Goal: Transaction & Acquisition: Purchase product/service

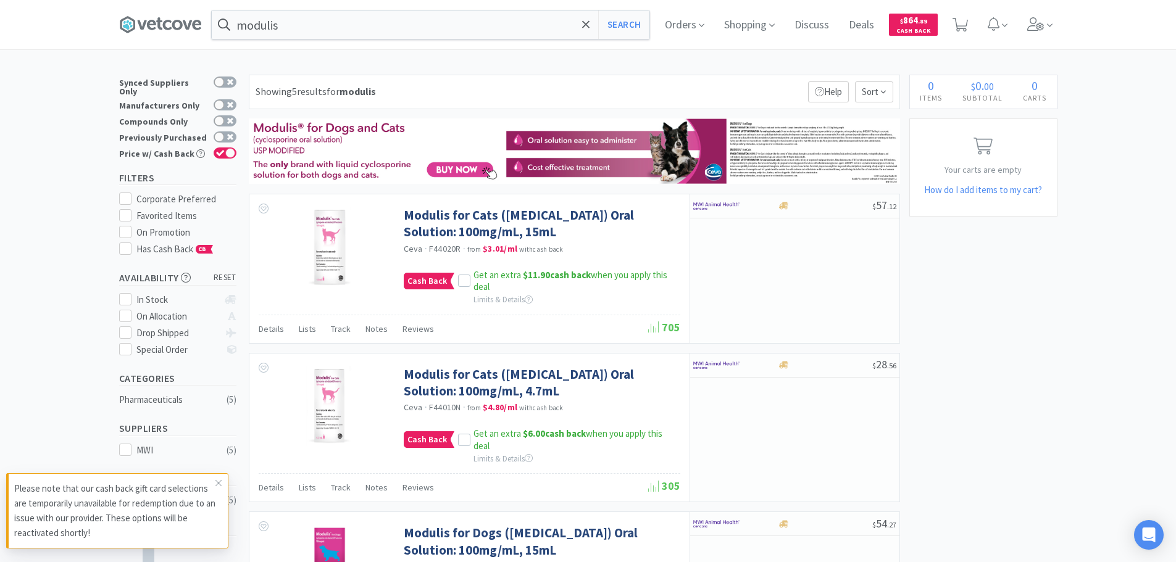
scroll to position [497, 0]
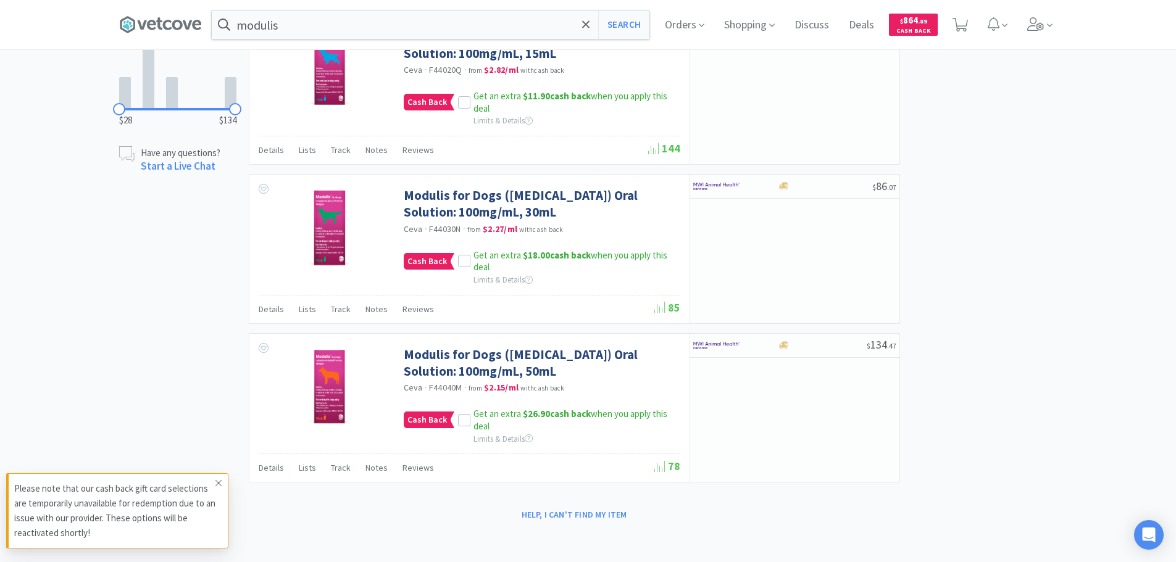
click at [222, 480] on span at bounding box center [218, 484] width 17 height 20
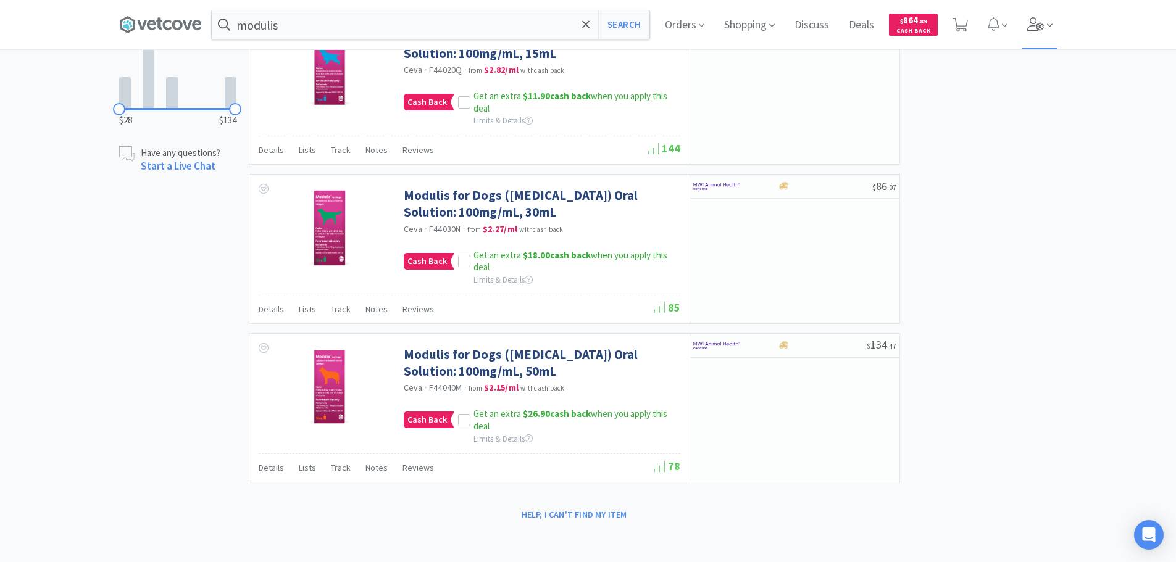
click at [1038, 23] on icon at bounding box center [1035, 24] width 17 height 14
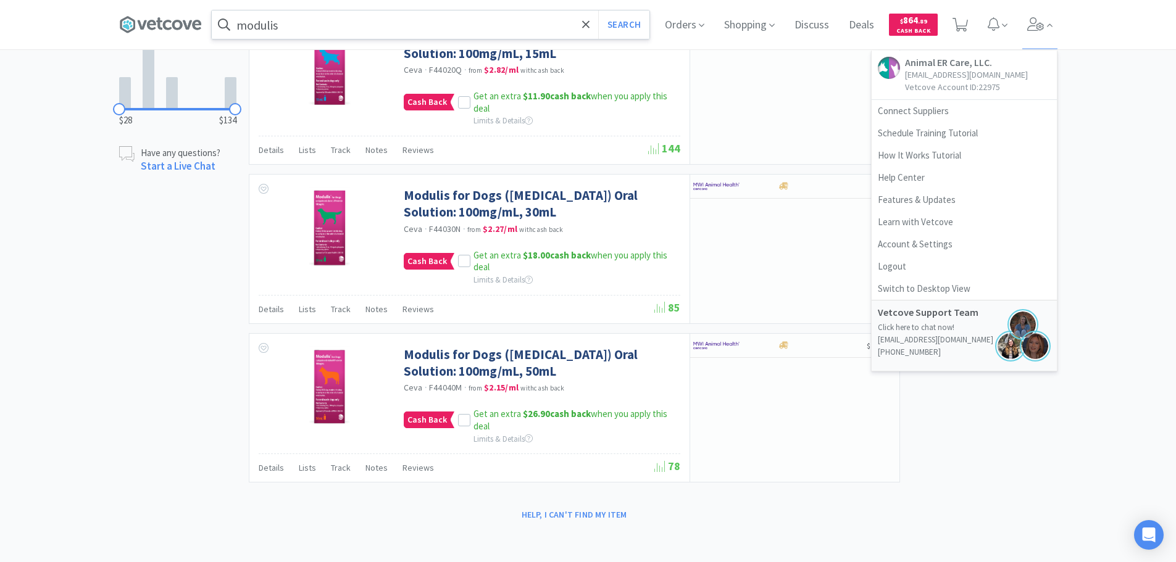
click at [474, 33] on input "modulis" at bounding box center [431, 24] width 438 height 28
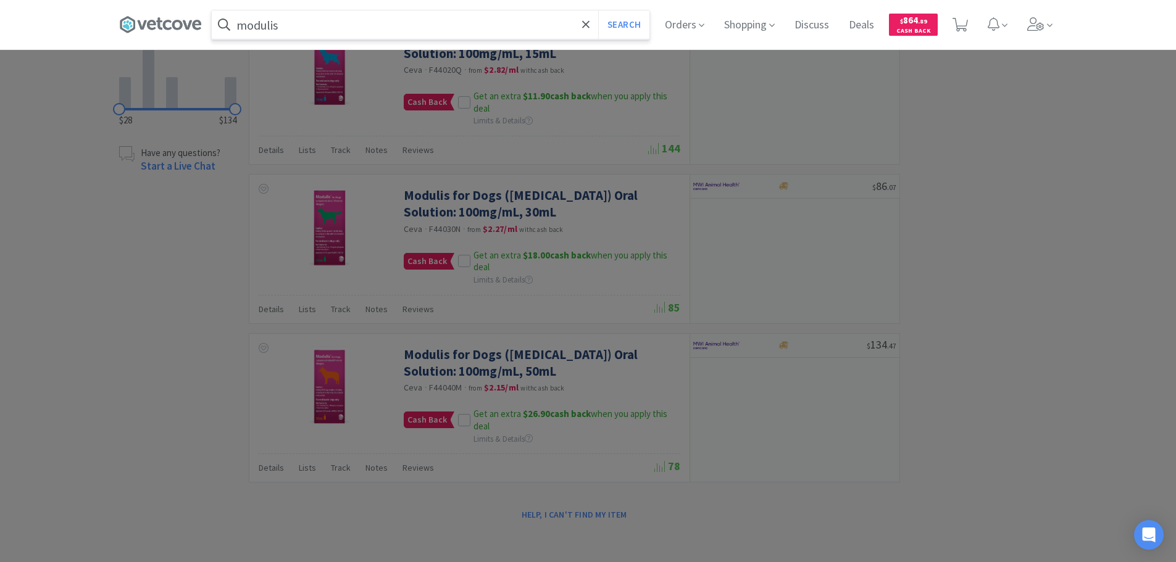
paste input "075885"
type input "075885"
click at [598, 10] on button "Search" at bounding box center [623, 24] width 51 height 28
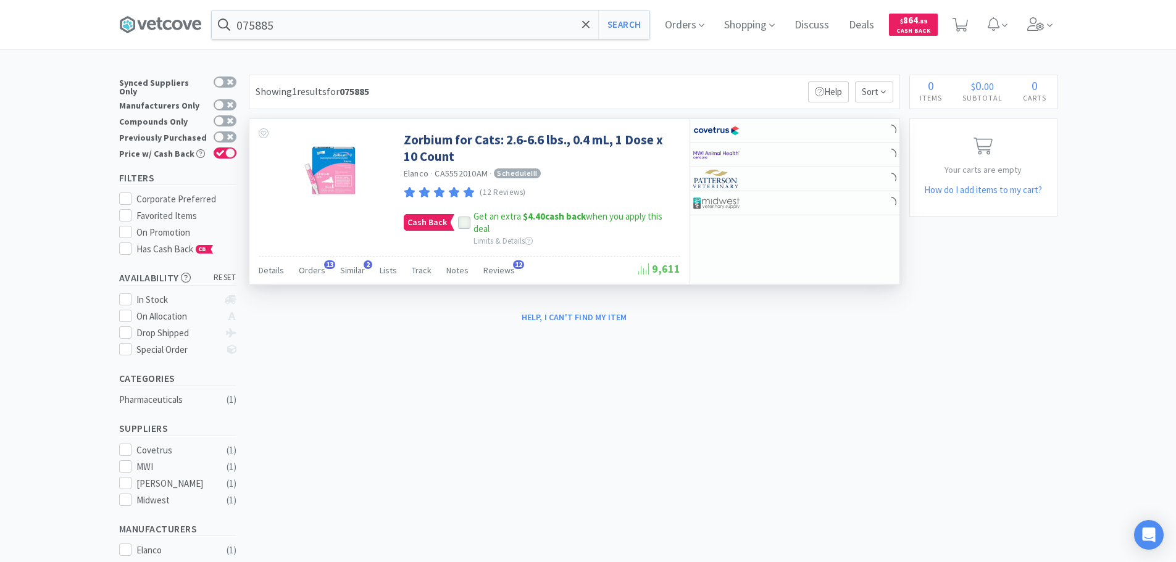
click at [460, 223] on icon at bounding box center [464, 223] width 9 height 9
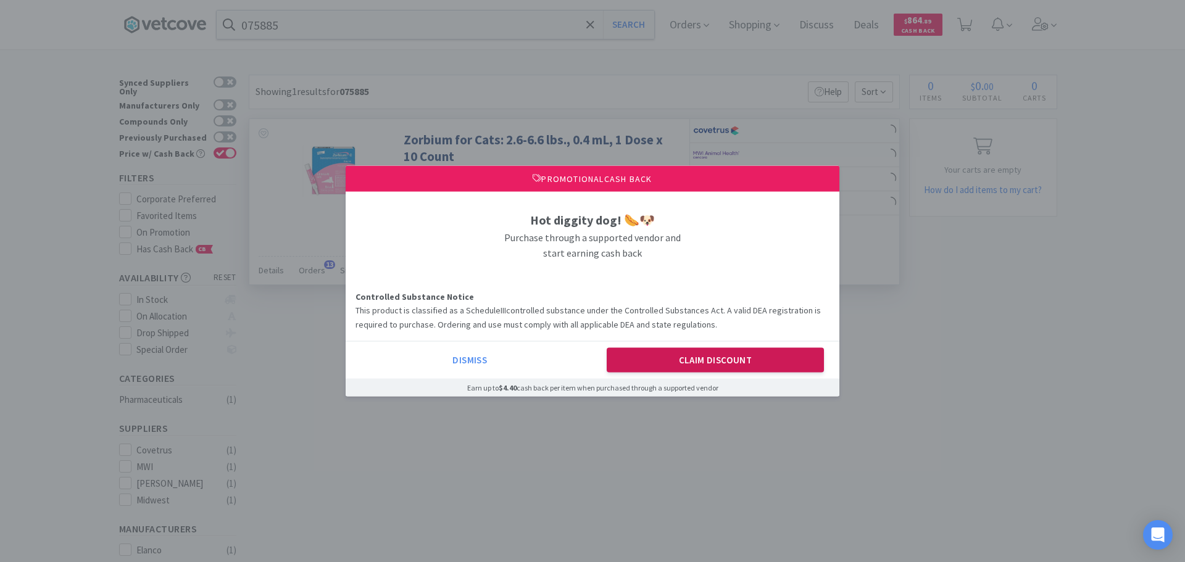
click at [709, 369] on button "Claim Discount" at bounding box center [716, 360] width 218 height 25
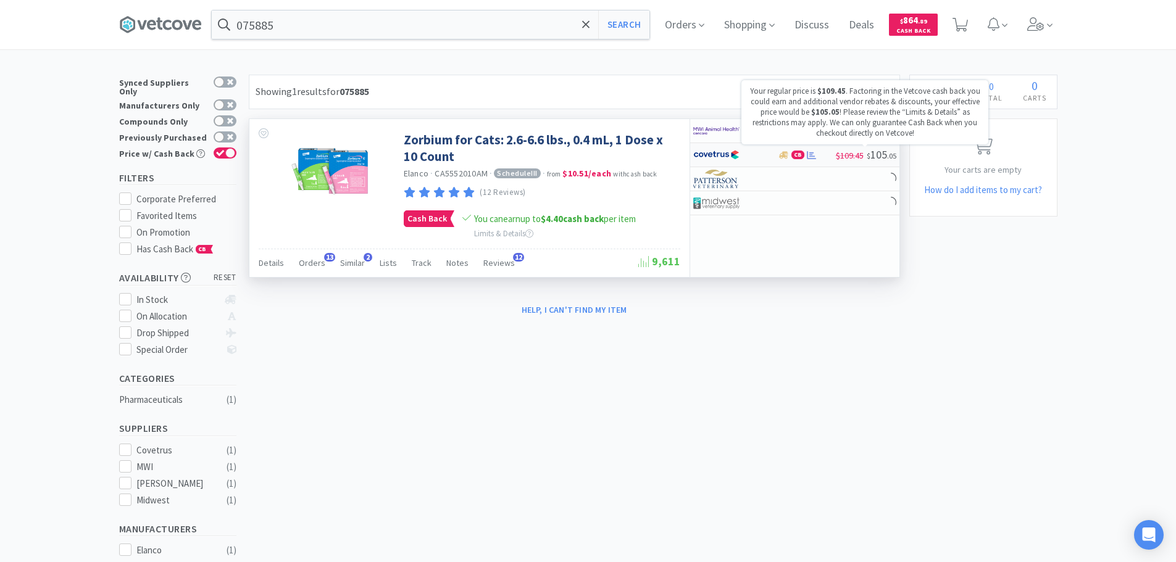
click at [869, 157] on span "$" at bounding box center [869, 155] width 4 height 9
select select "1"
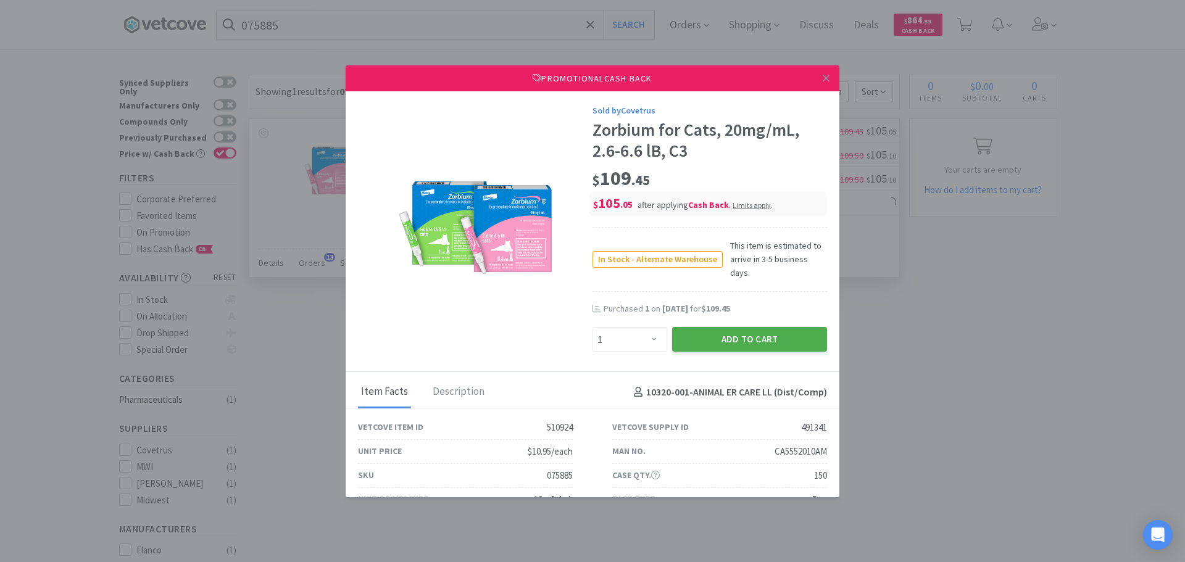
click at [756, 333] on button "Add to Cart" at bounding box center [749, 339] width 155 height 25
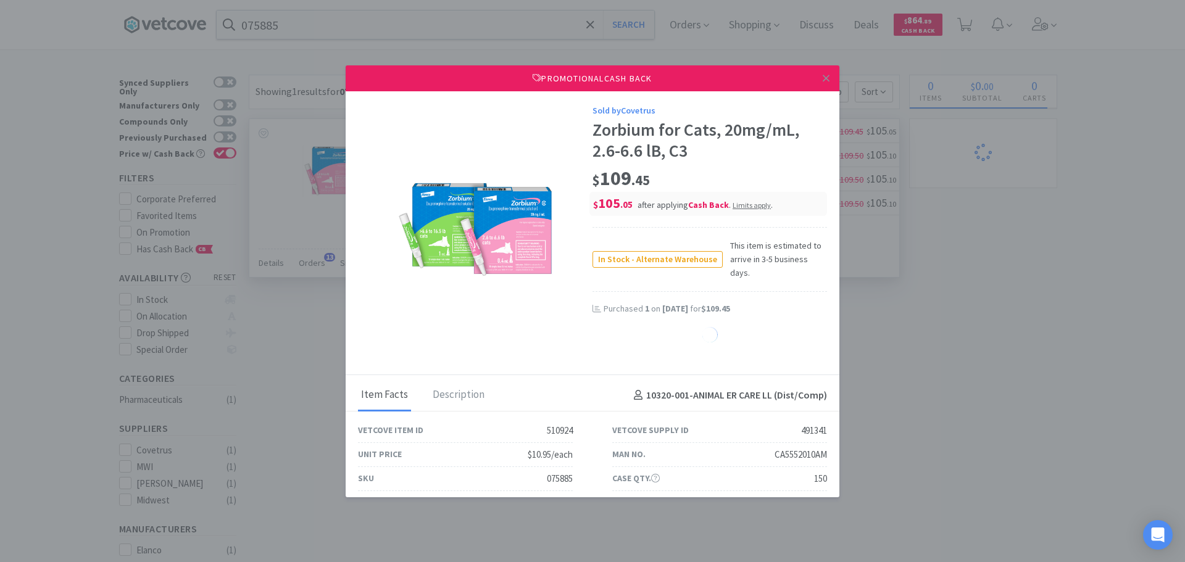
select select "1"
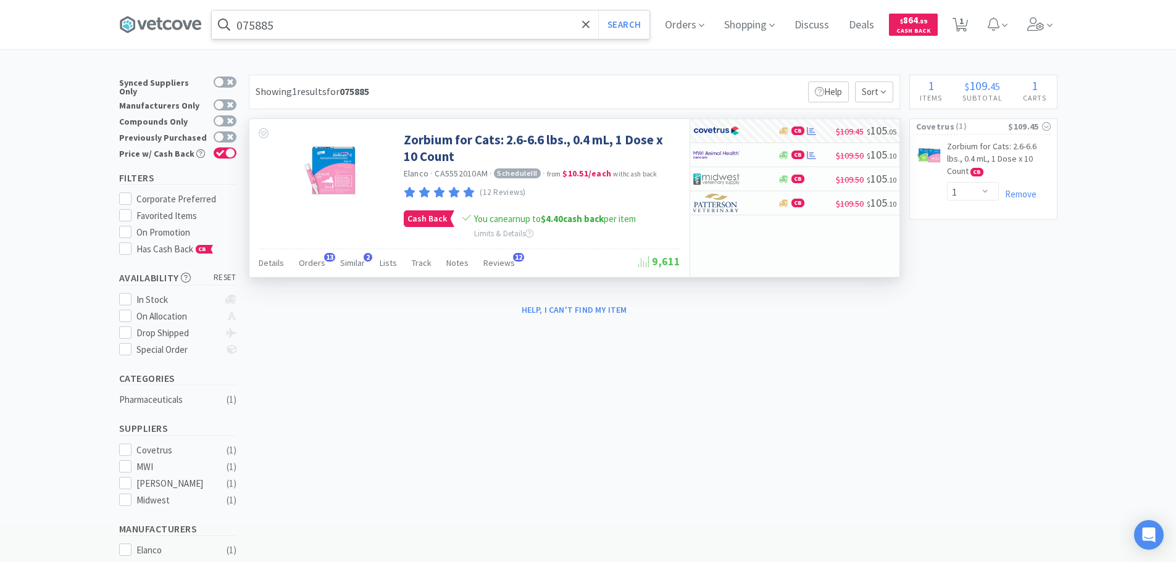
click at [390, 28] on input "075885" at bounding box center [431, 24] width 438 height 28
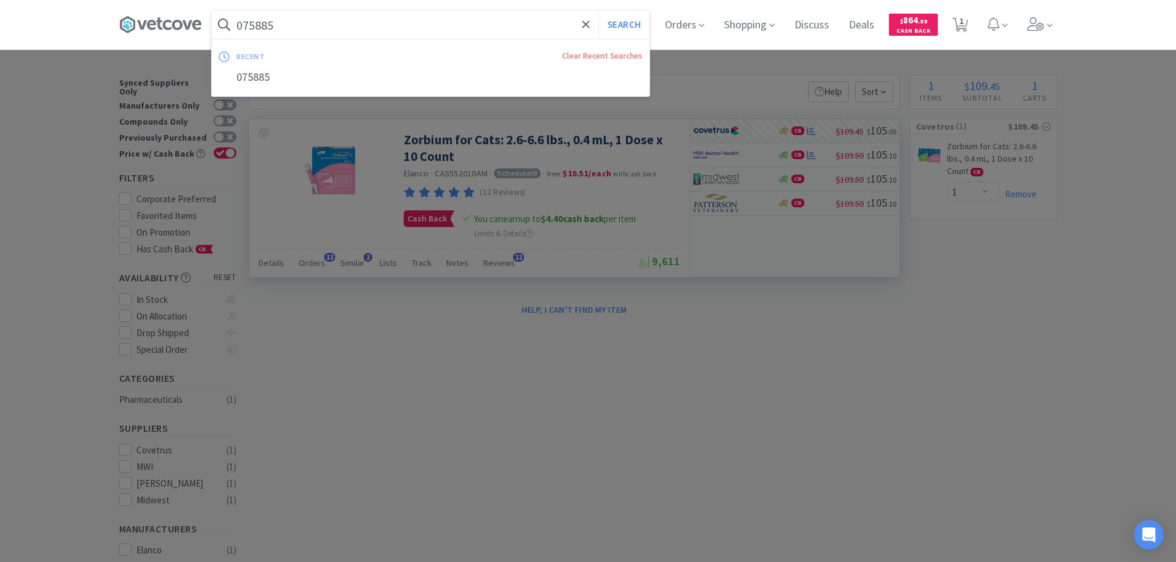
paste input "6"
type input "075886"
click at [598, 10] on button "Search" at bounding box center [623, 24] width 51 height 28
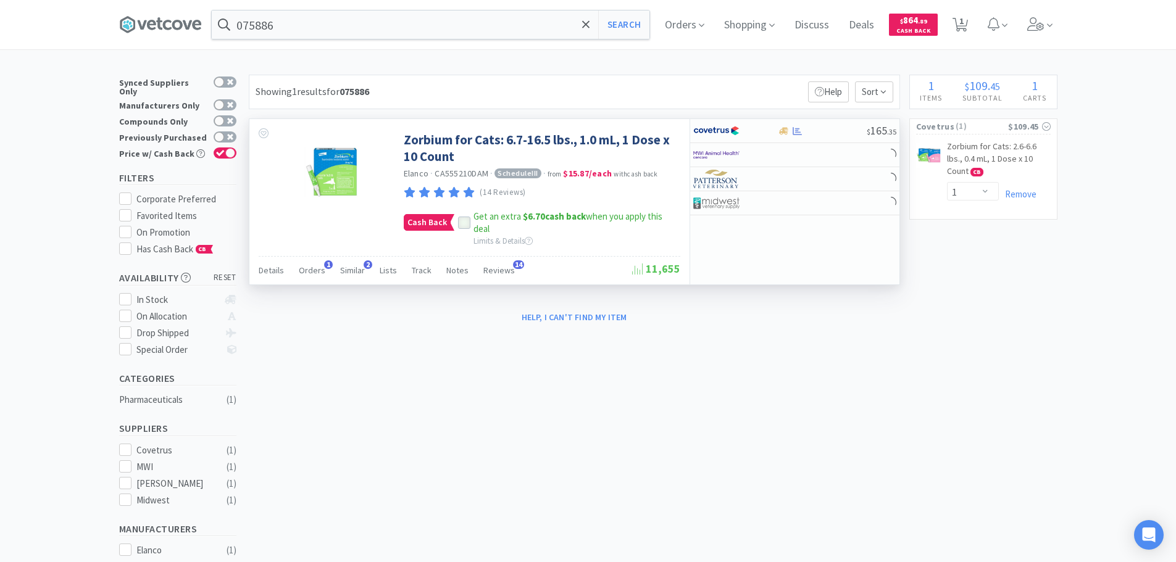
click at [460, 220] on icon at bounding box center [464, 223] width 9 height 9
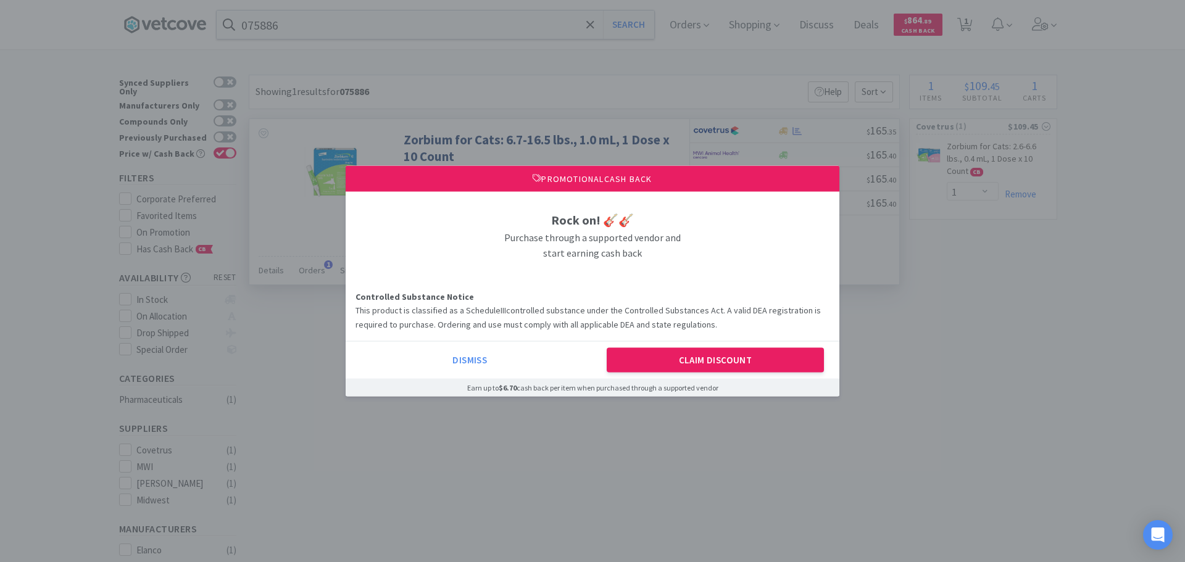
click at [696, 345] on div "Dismiss Claim Discount" at bounding box center [593, 360] width 494 height 38
click at [699, 355] on button "Claim Discount" at bounding box center [716, 360] width 218 height 25
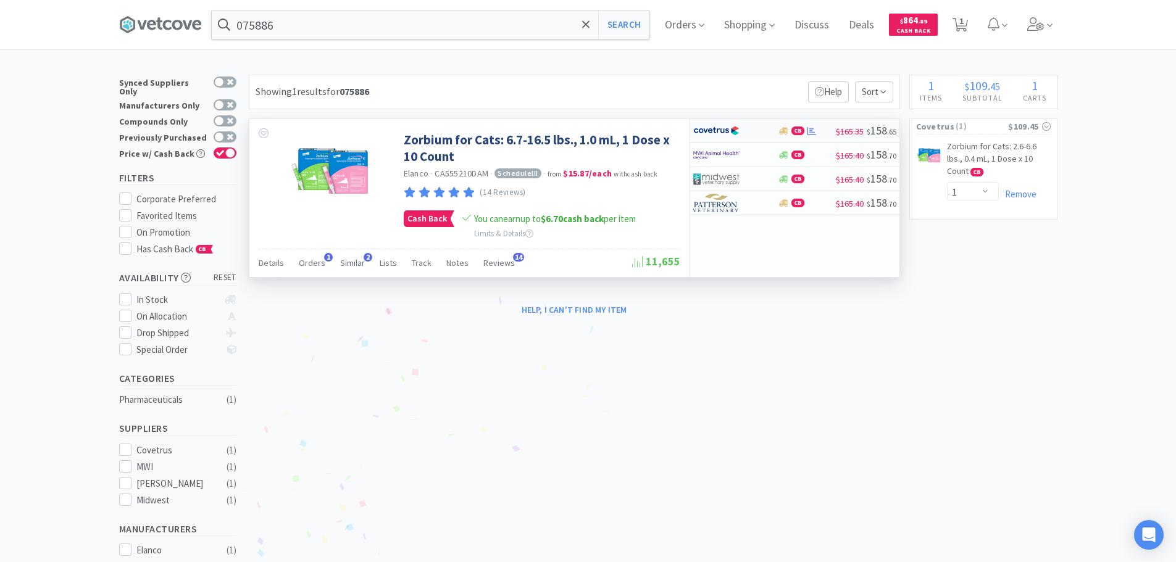
click at [759, 125] on div at bounding box center [727, 130] width 68 height 21
select select "1"
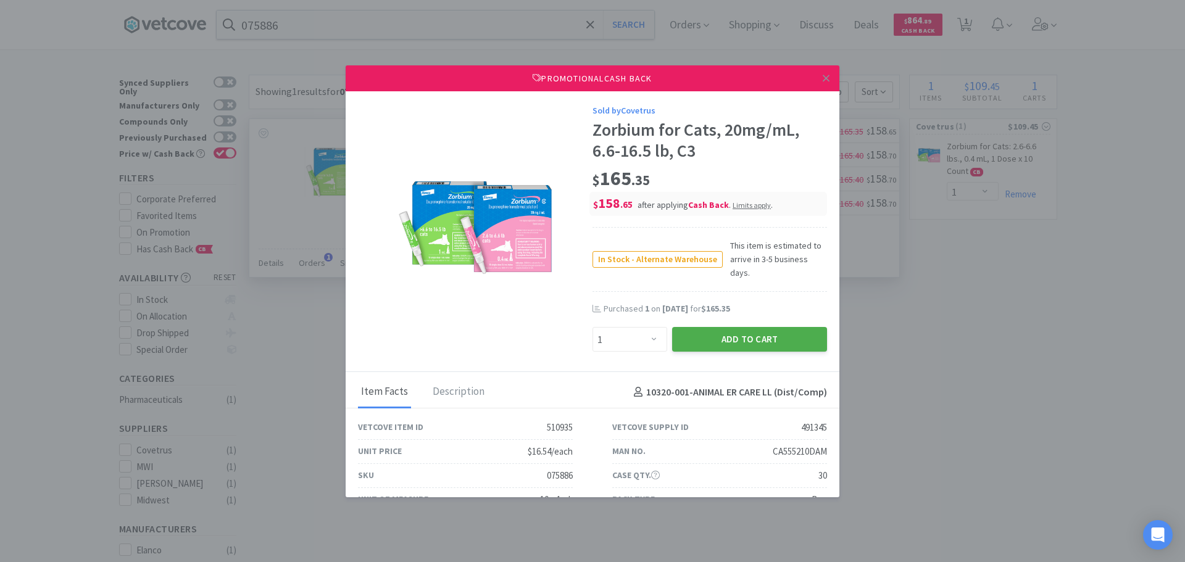
click at [770, 328] on button "Add to Cart" at bounding box center [749, 339] width 155 height 25
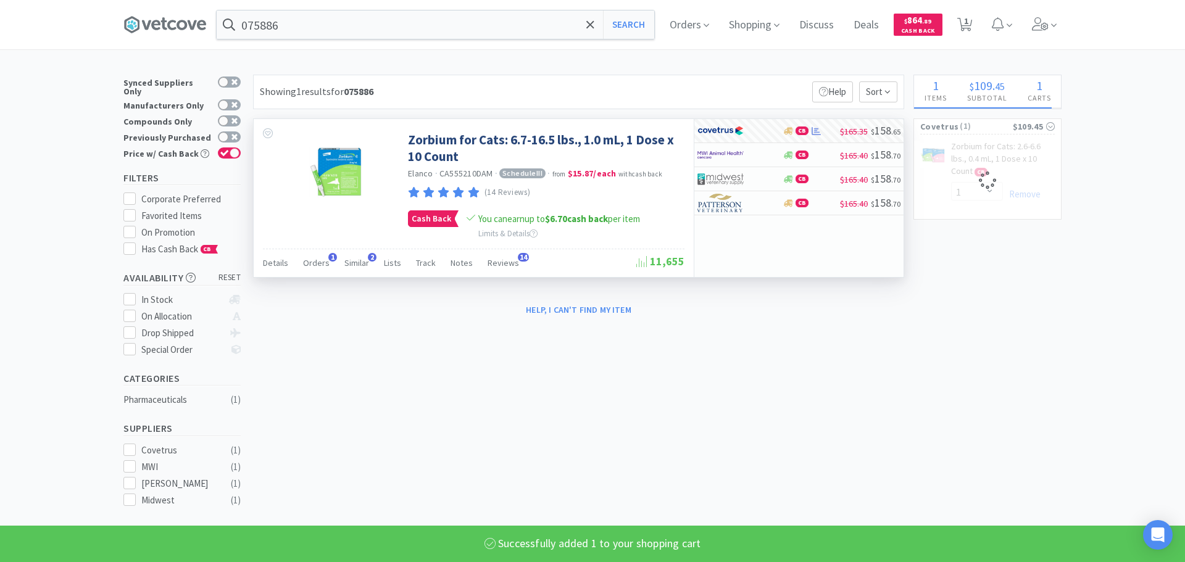
select select "1"
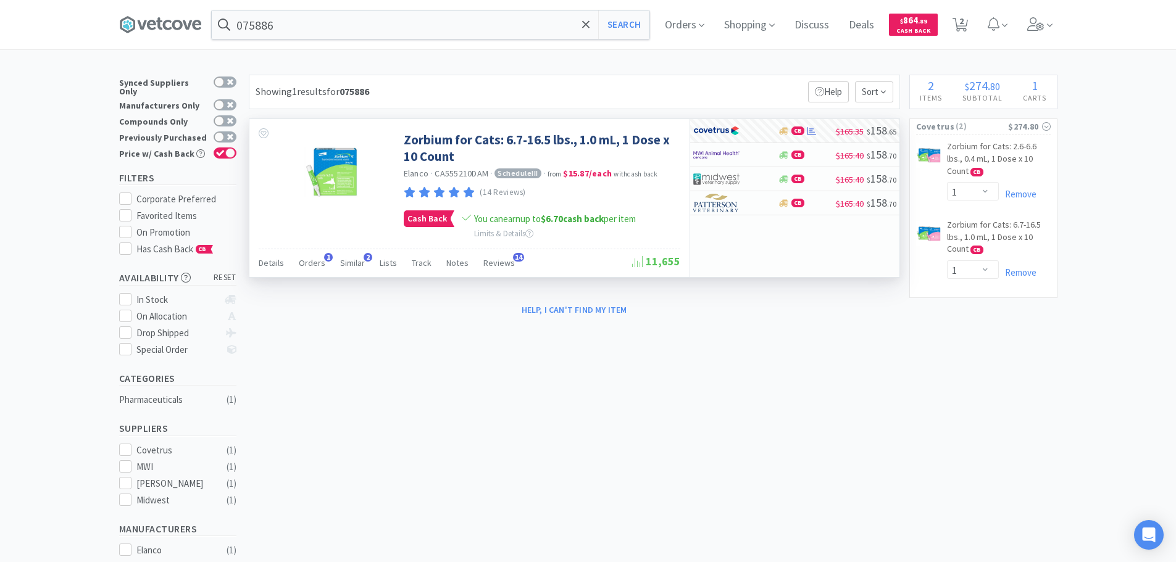
drag, startPoint x: 964, startPoint y: 23, endPoint x: 912, endPoint y: 45, distance: 56.2
click at [964, 23] on span "2" at bounding box center [961, 20] width 4 height 49
select select "1"
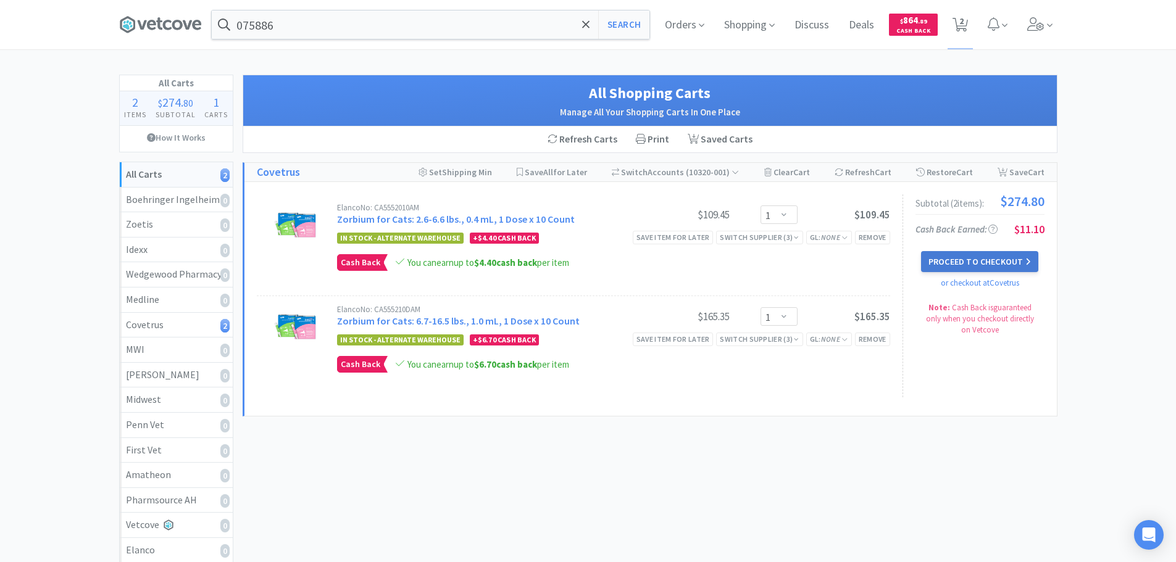
click at [967, 263] on button "Proceed to Checkout" at bounding box center [979, 261] width 117 height 21
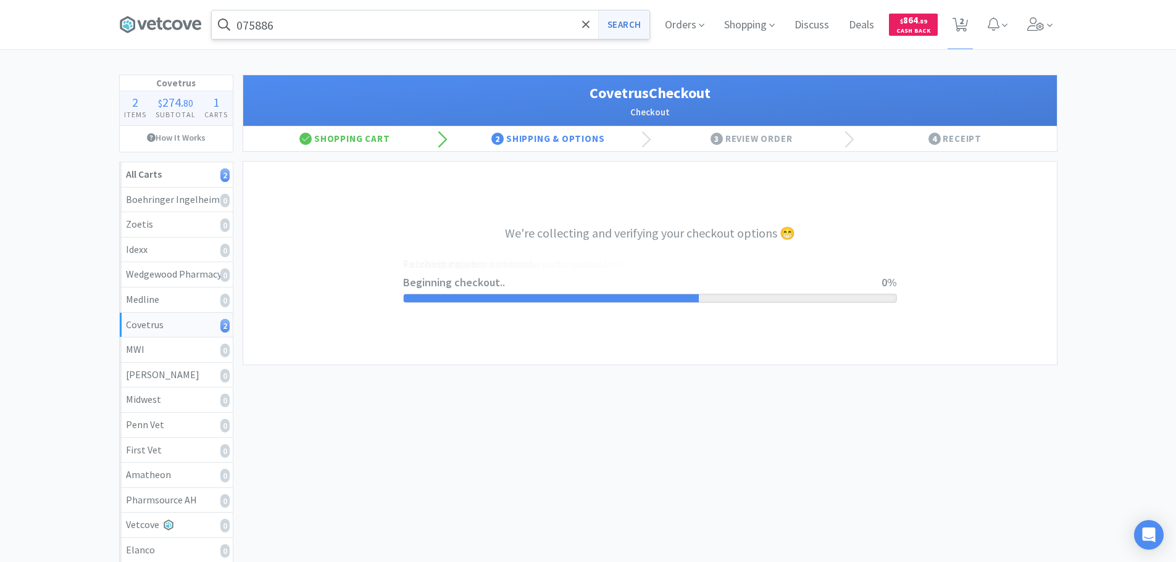
select select "ACCOUNT"
select select "cvt-standard-net"
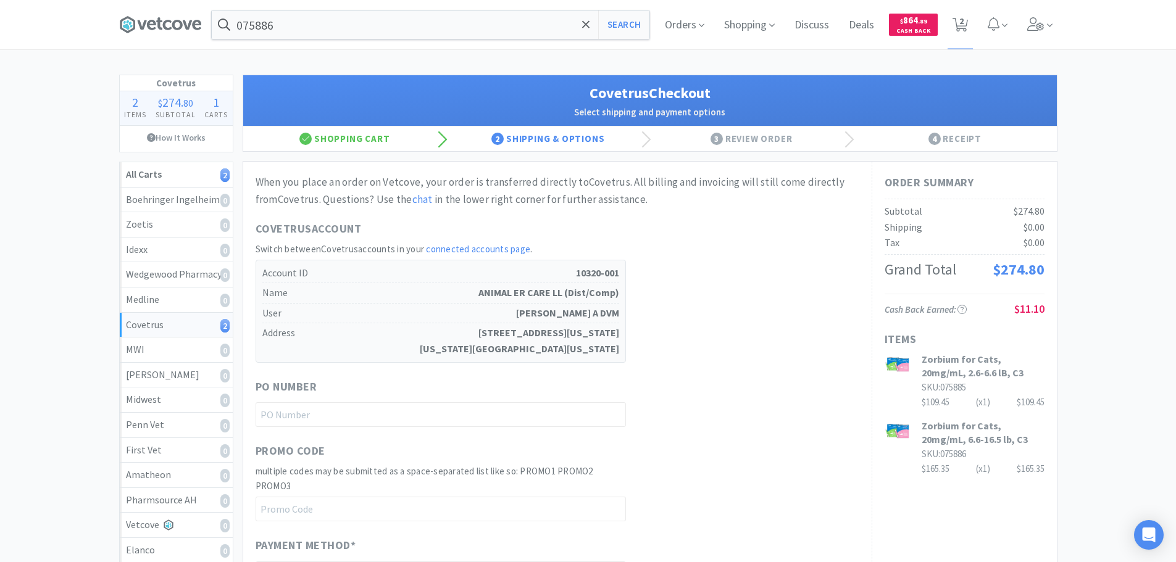
scroll to position [370, 0]
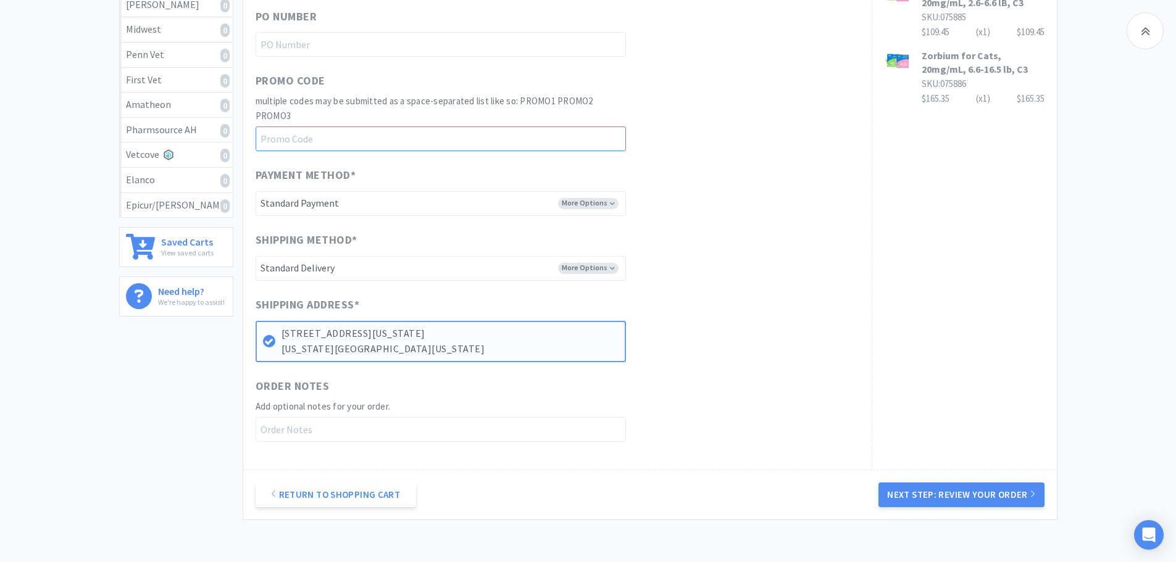
click at [409, 138] on input "text" at bounding box center [441, 139] width 370 height 25
paste input "1145234"
type input "1145234"
click at [749, 235] on div "Shipping Method * More Options -------- Standard Delivery" at bounding box center [558, 256] width 604 height 49
click at [976, 489] on button "Next Step: Review Your Order" at bounding box center [961, 495] width 165 height 25
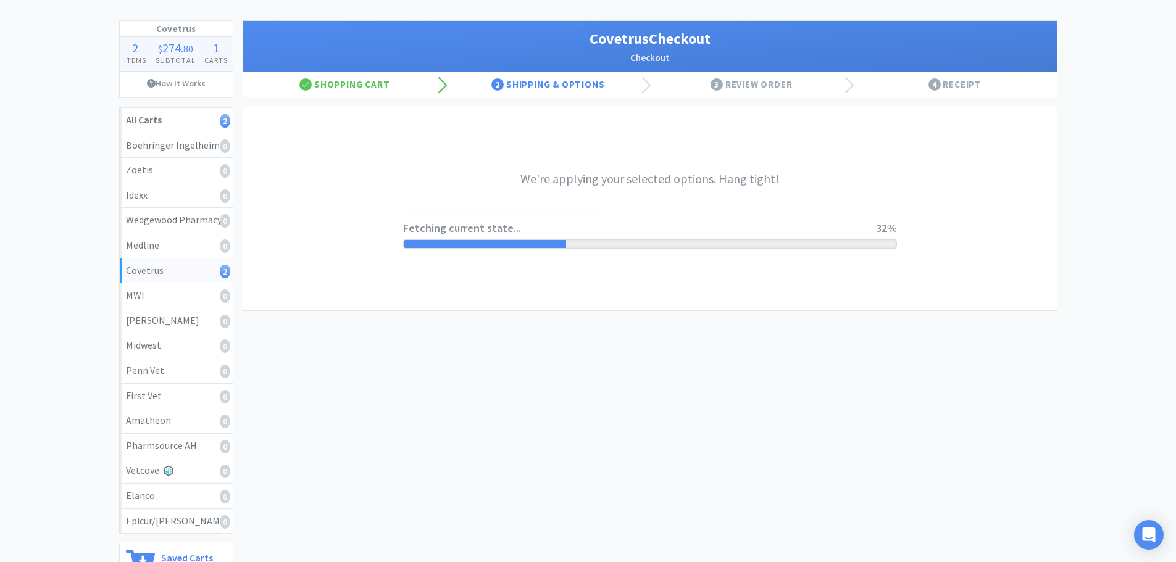
scroll to position [0, 0]
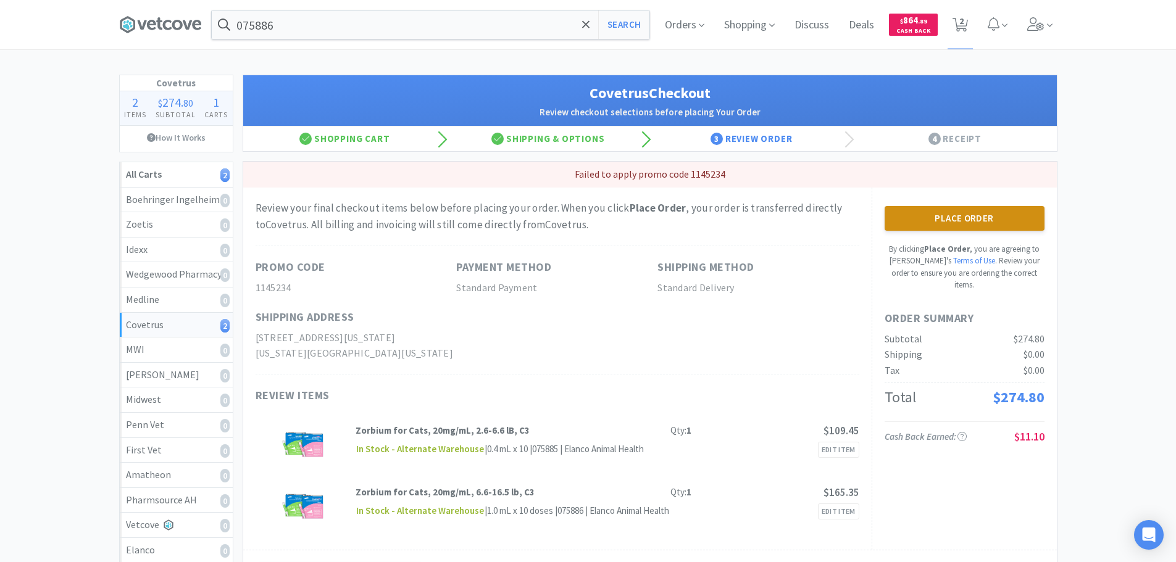
click at [987, 217] on button "Place Order" at bounding box center [965, 218] width 160 height 25
